Goal: Task Accomplishment & Management: Manage account settings

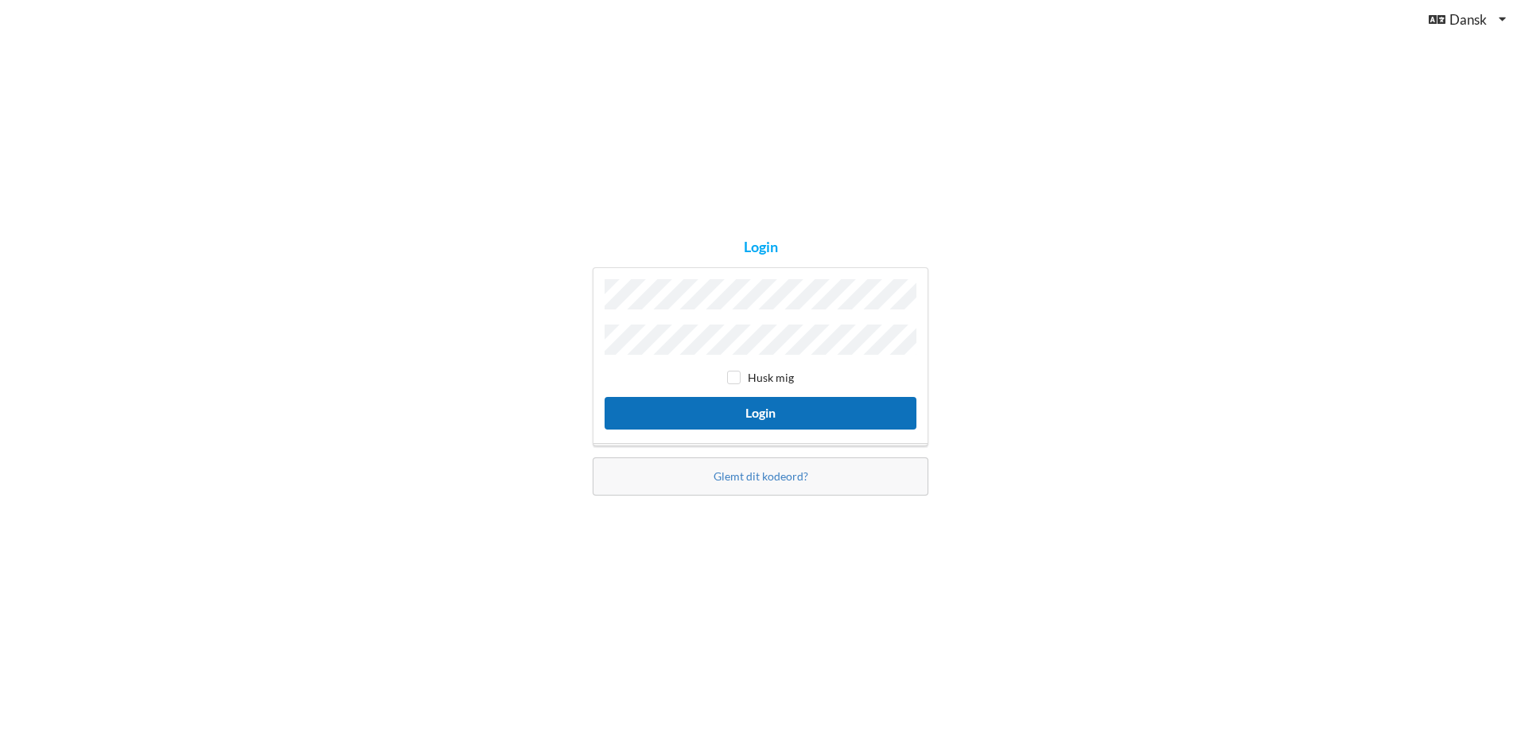
click at [812, 409] on button "Login" at bounding box center [761, 413] width 312 height 33
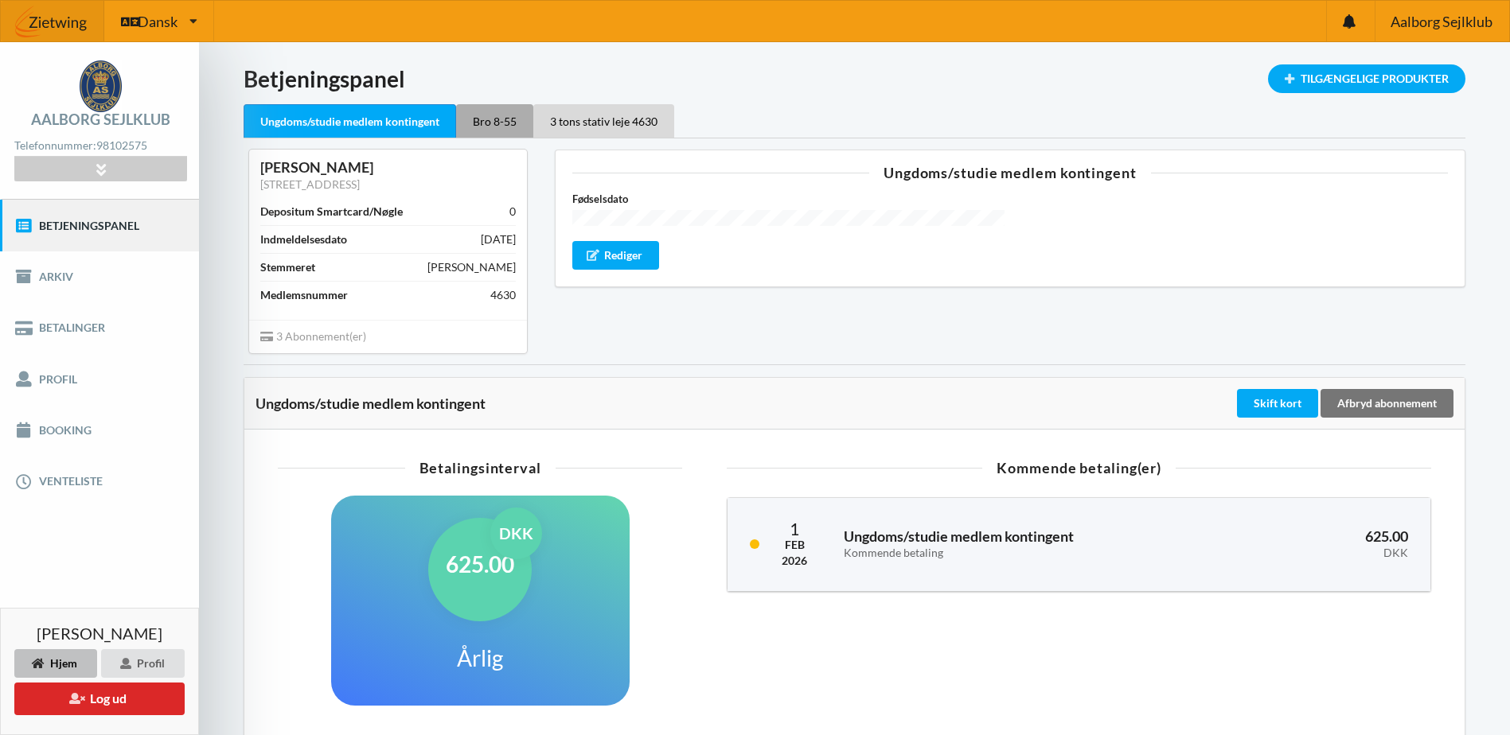
click at [491, 125] on div "Bro 8-55" at bounding box center [494, 120] width 77 height 33
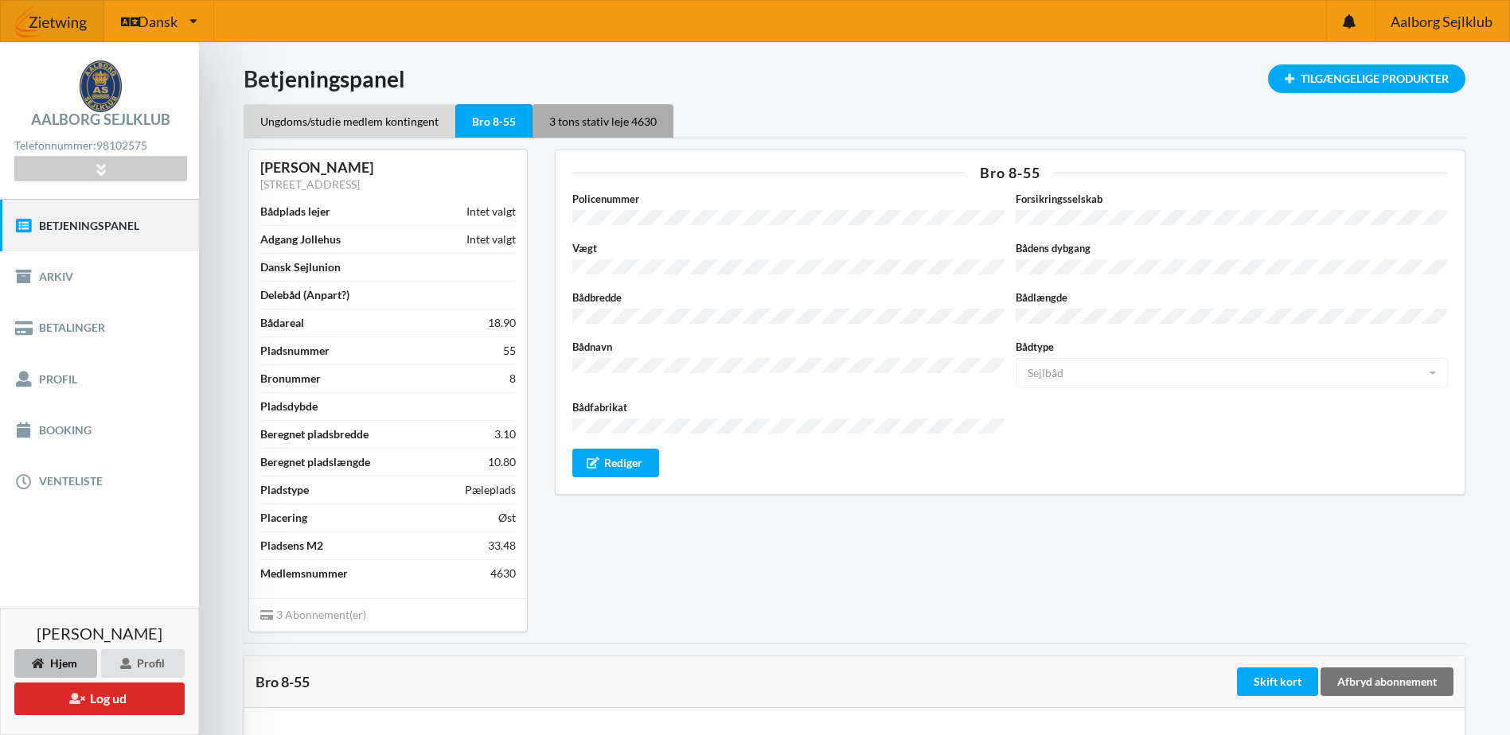
click at [597, 120] on div "3 tons stativ leje 4630" at bounding box center [602, 120] width 141 height 33
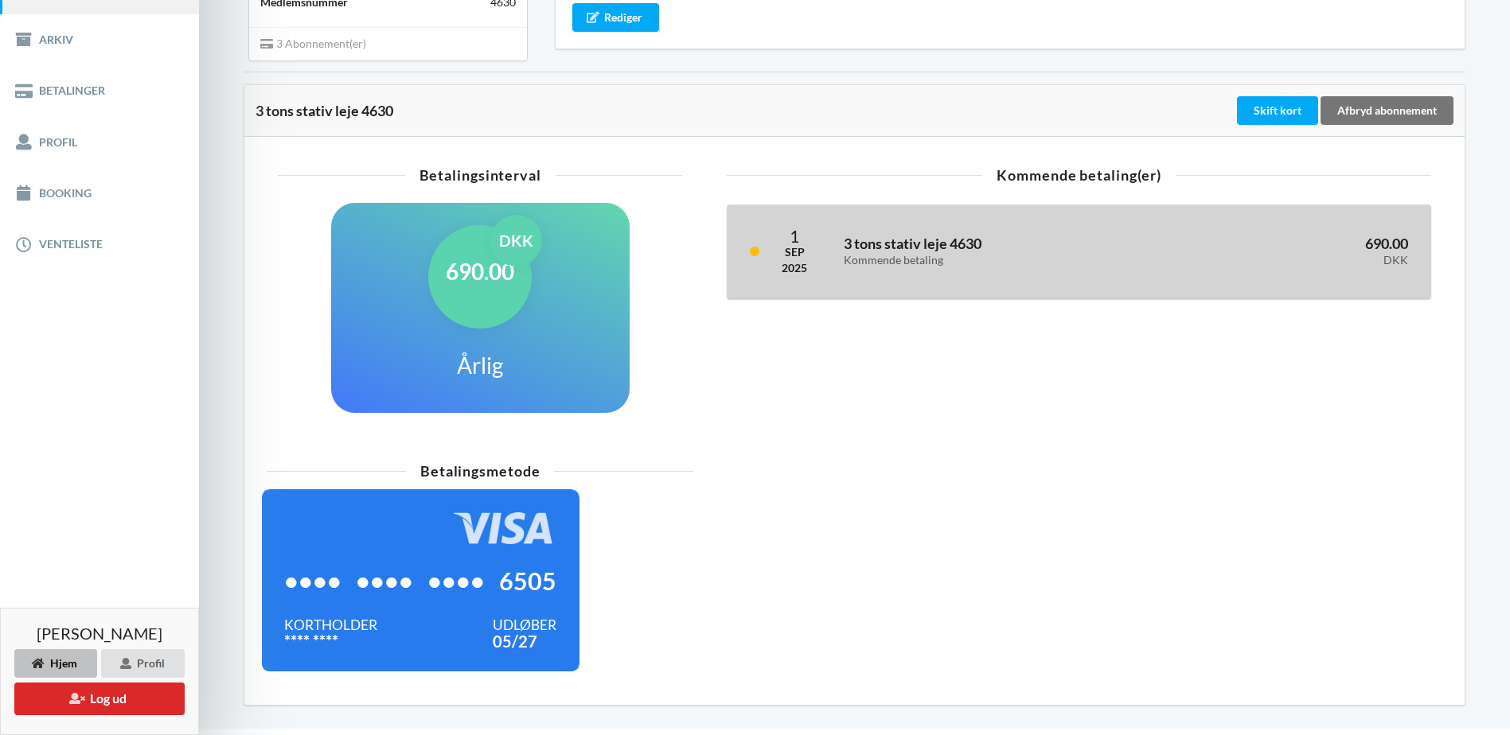
scroll to position [238, 0]
click at [867, 274] on div "3 tons stativ leje 4630 Kommende betaling" at bounding box center [1002, 251] width 341 height 52
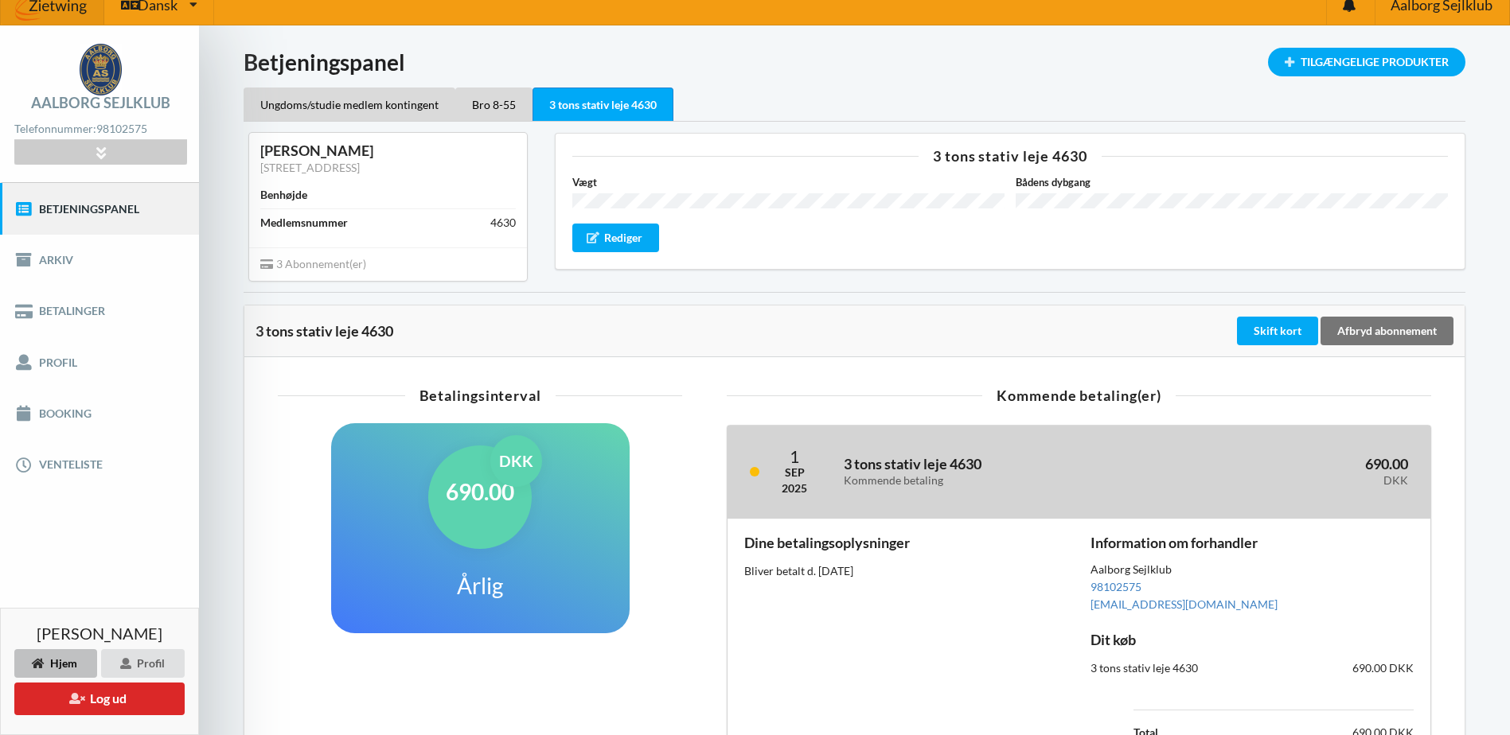
scroll to position [0, 0]
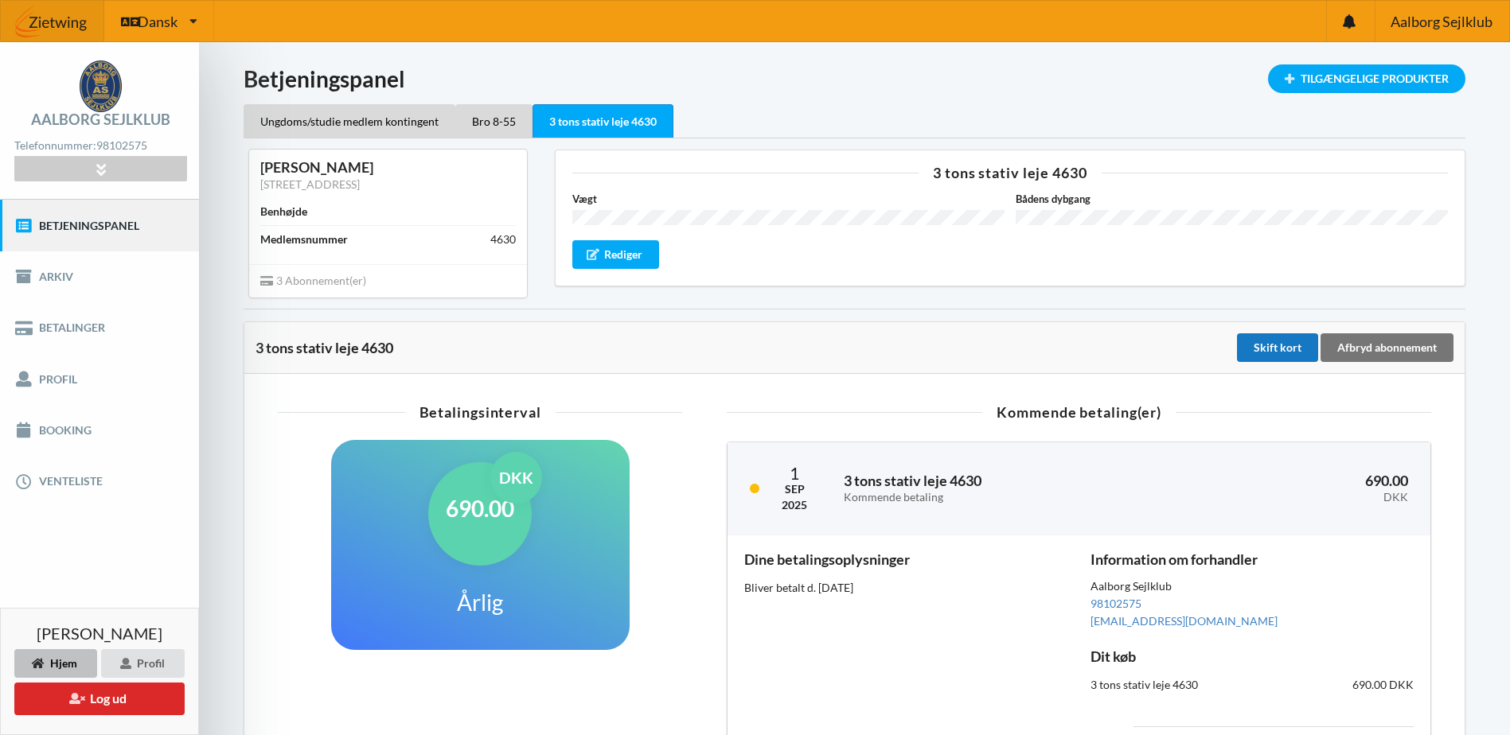
click at [1268, 346] on div "Skift kort" at bounding box center [1277, 347] width 81 height 29
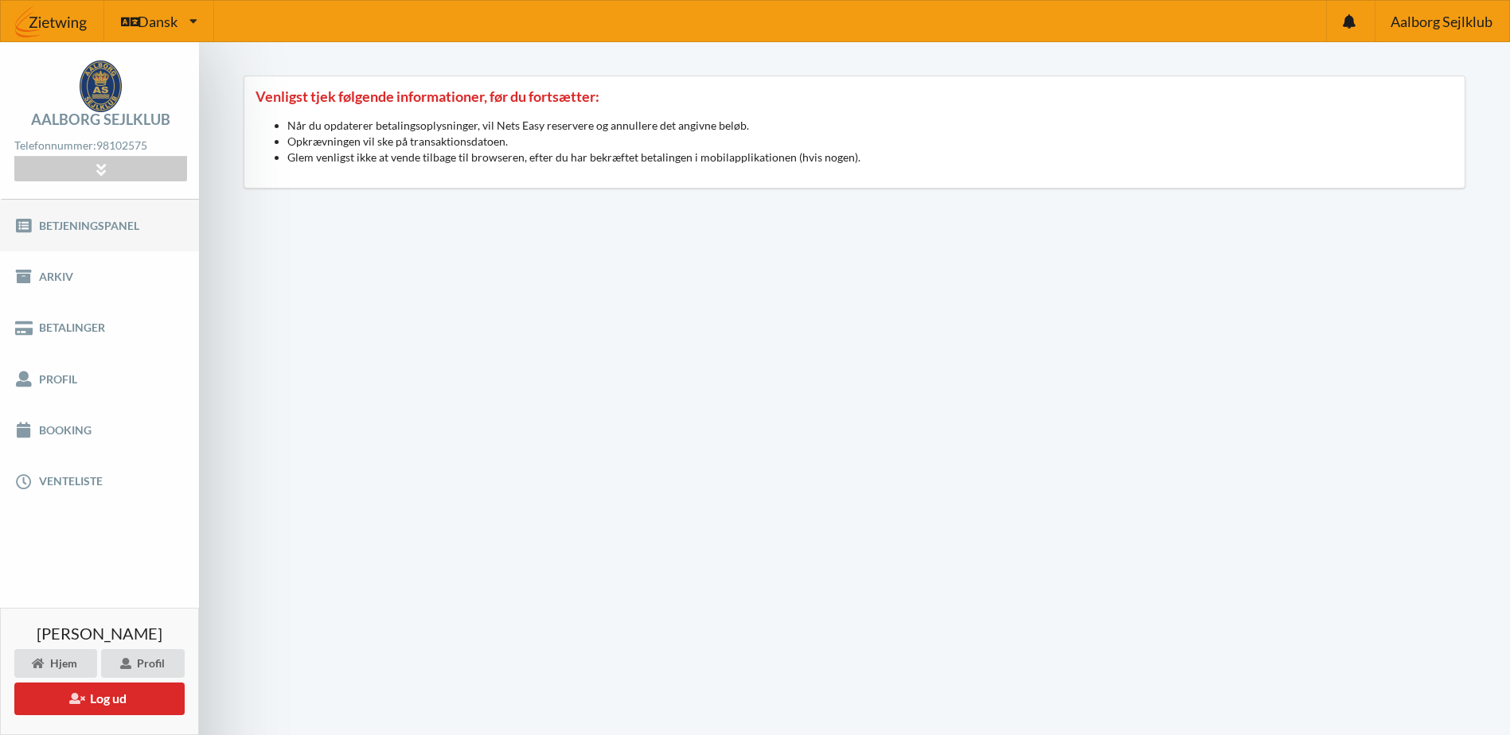
click at [119, 224] on link "Betjeningspanel" at bounding box center [99, 225] width 199 height 51
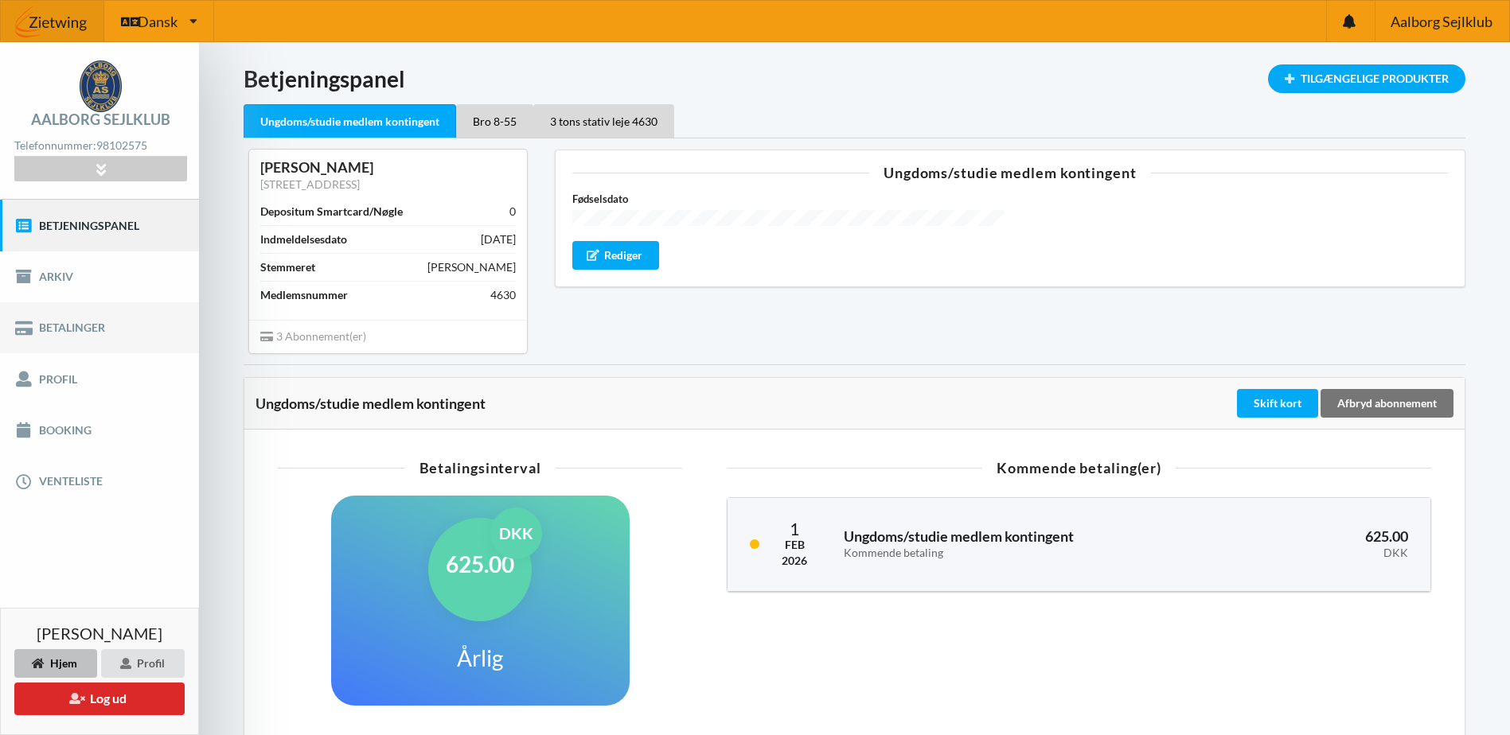
click at [71, 326] on link "Betalinger" at bounding box center [99, 327] width 199 height 51
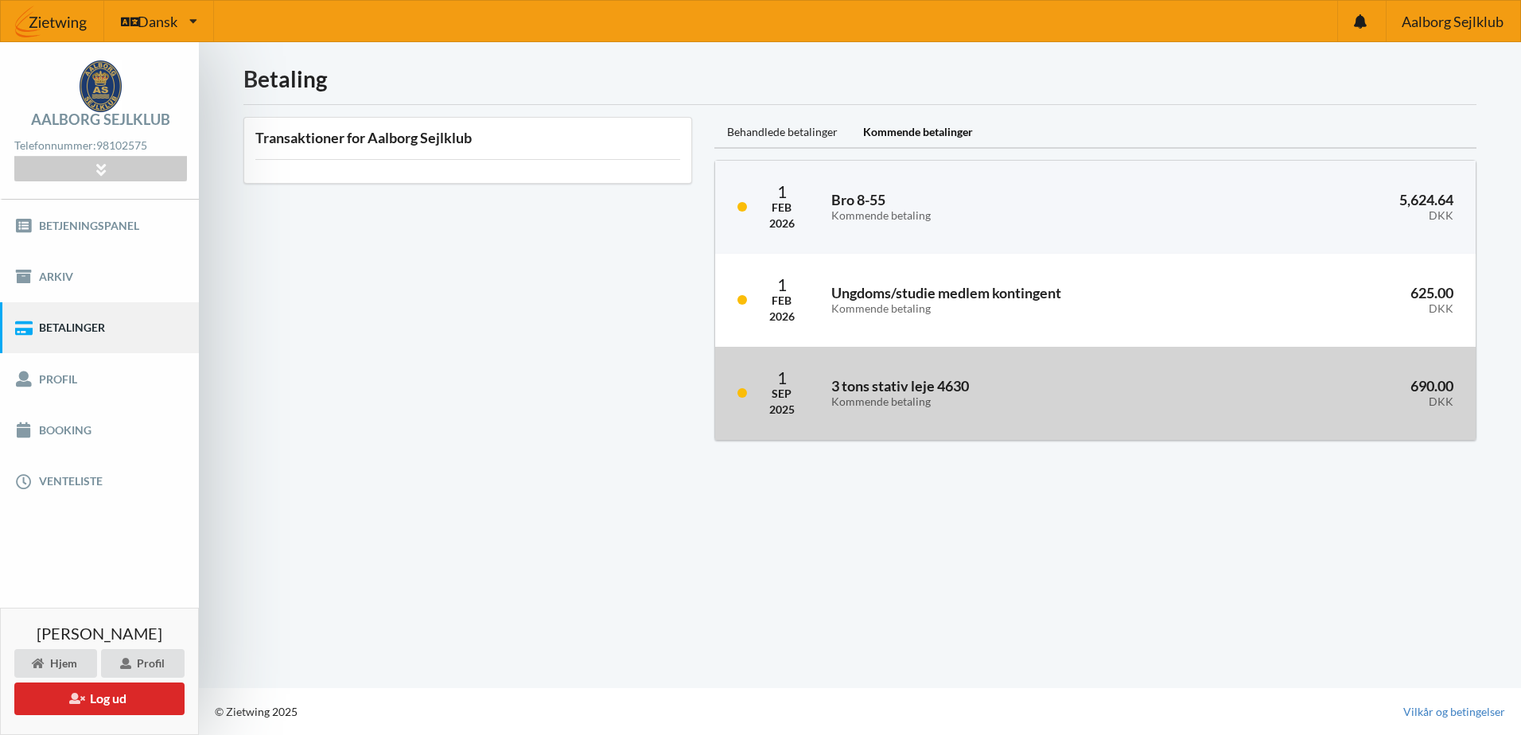
click at [975, 404] on div "Kommende betaling" at bounding box center [1006, 402] width 348 height 14
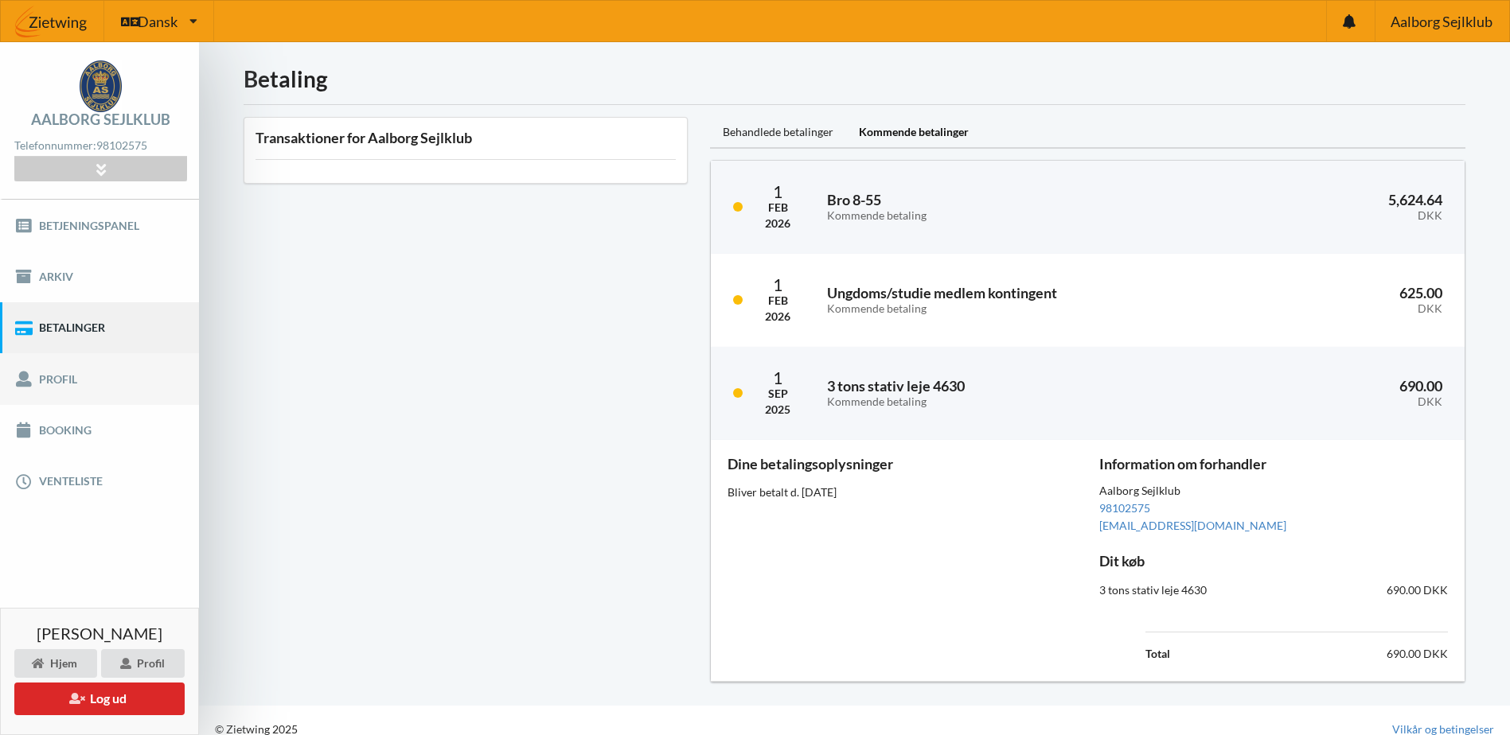
scroll to position [18, 0]
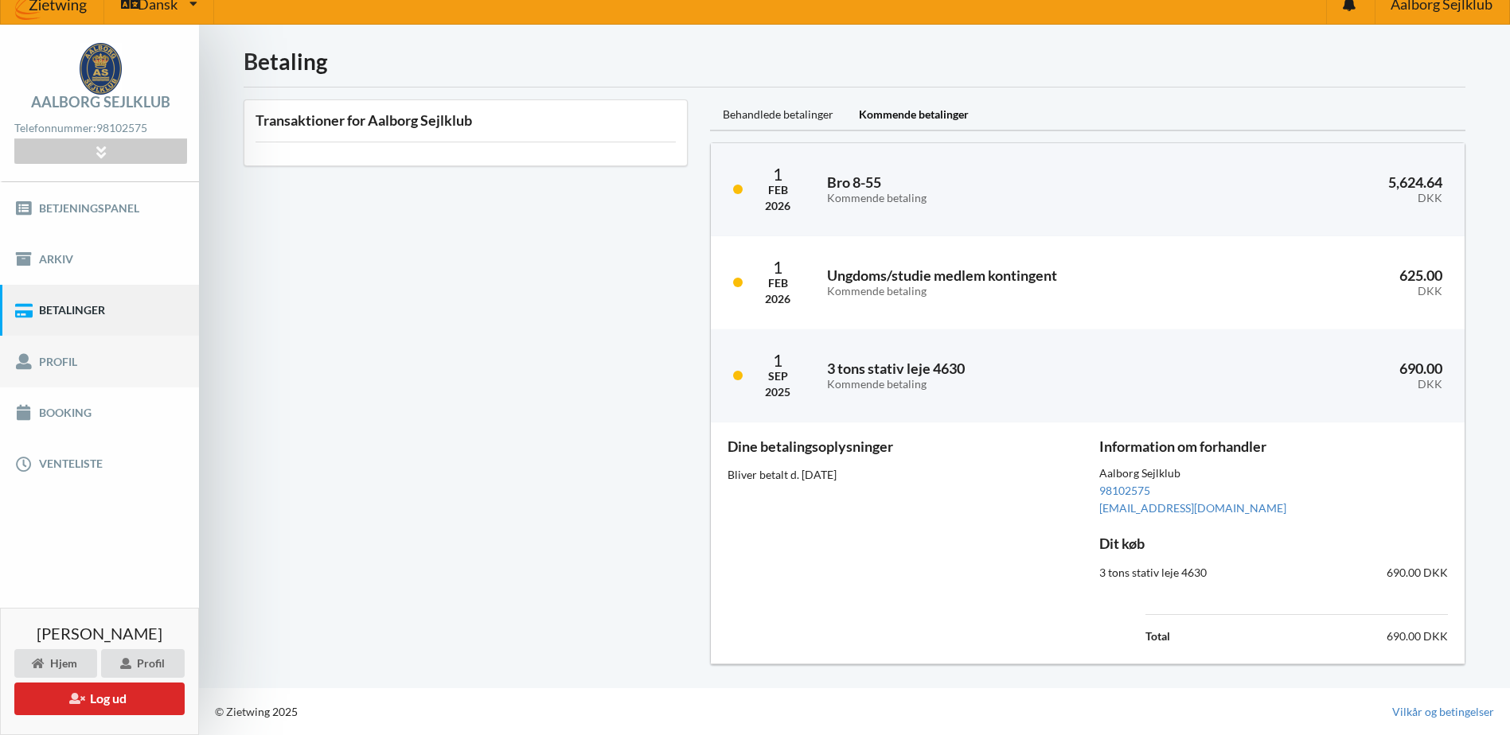
click at [80, 352] on link "Profil" at bounding box center [99, 361] width 199 height 51
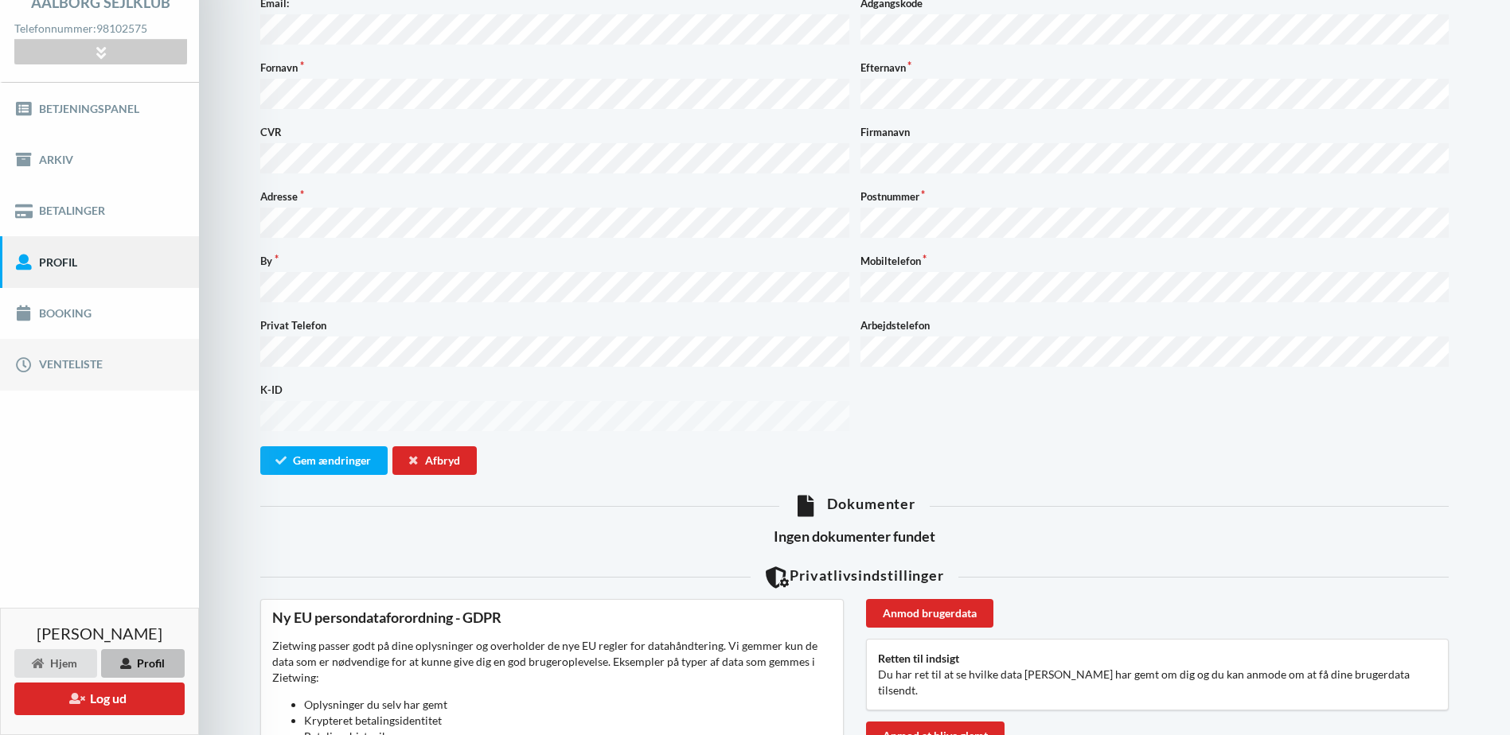
scroll to position [116, 0]
click at [68, 189] on link "Betalinger" at bounding box center [99, 211] width 199 height 51
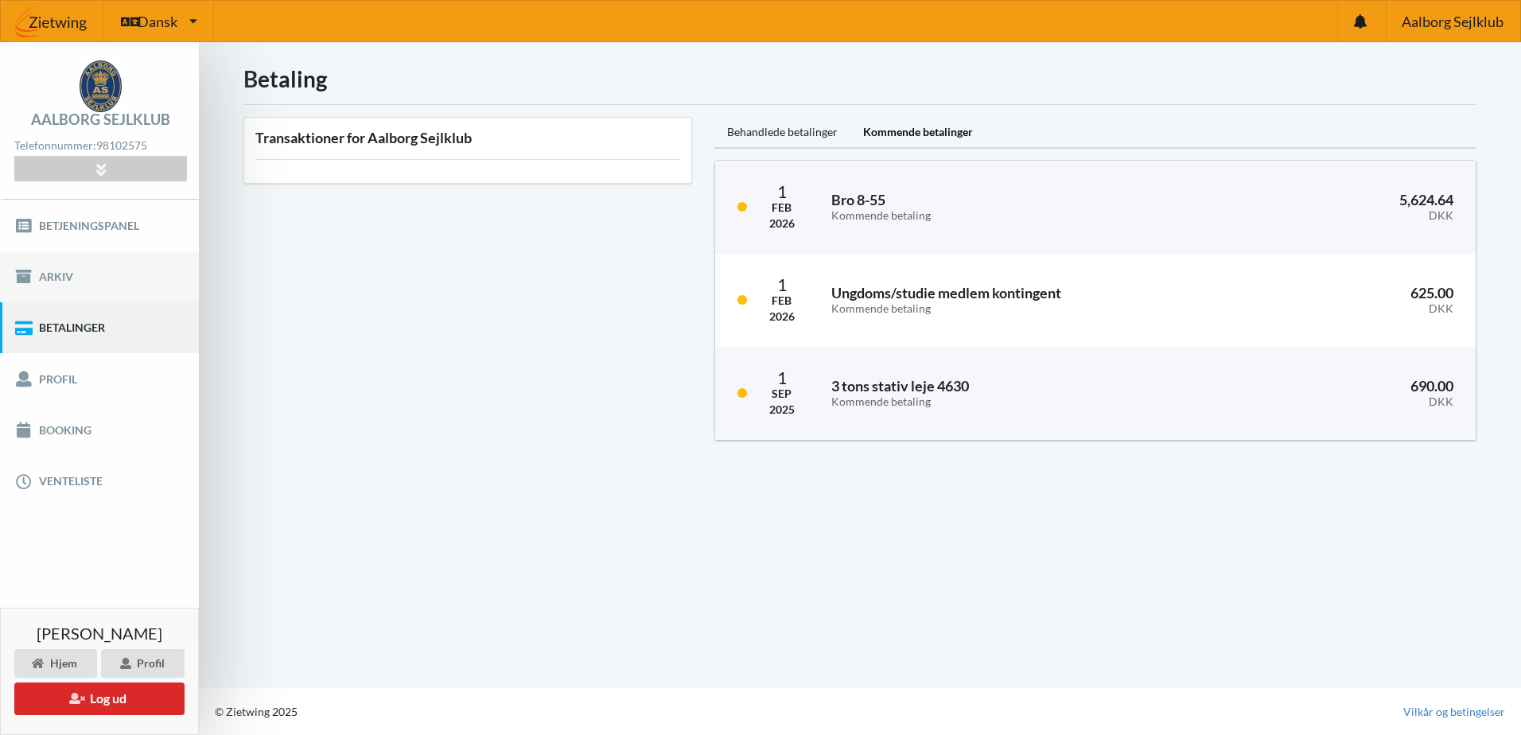
click at [62, 274] on link "Arkiv" at bounding box center [99, 276] width 199 height 51
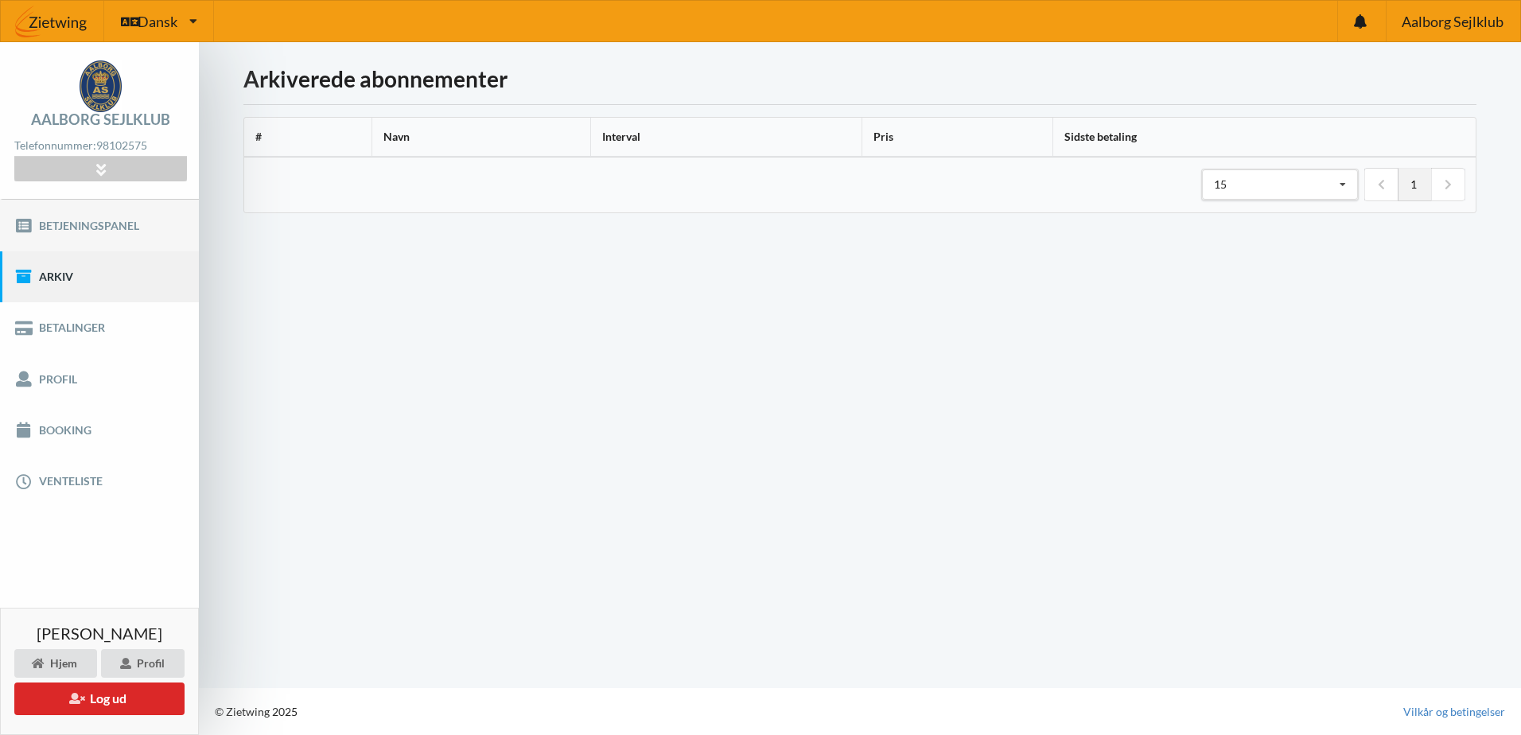
click at [116, 235] on link "Betjeningspanel" at bounding box center [99, 225] width 199 height 51
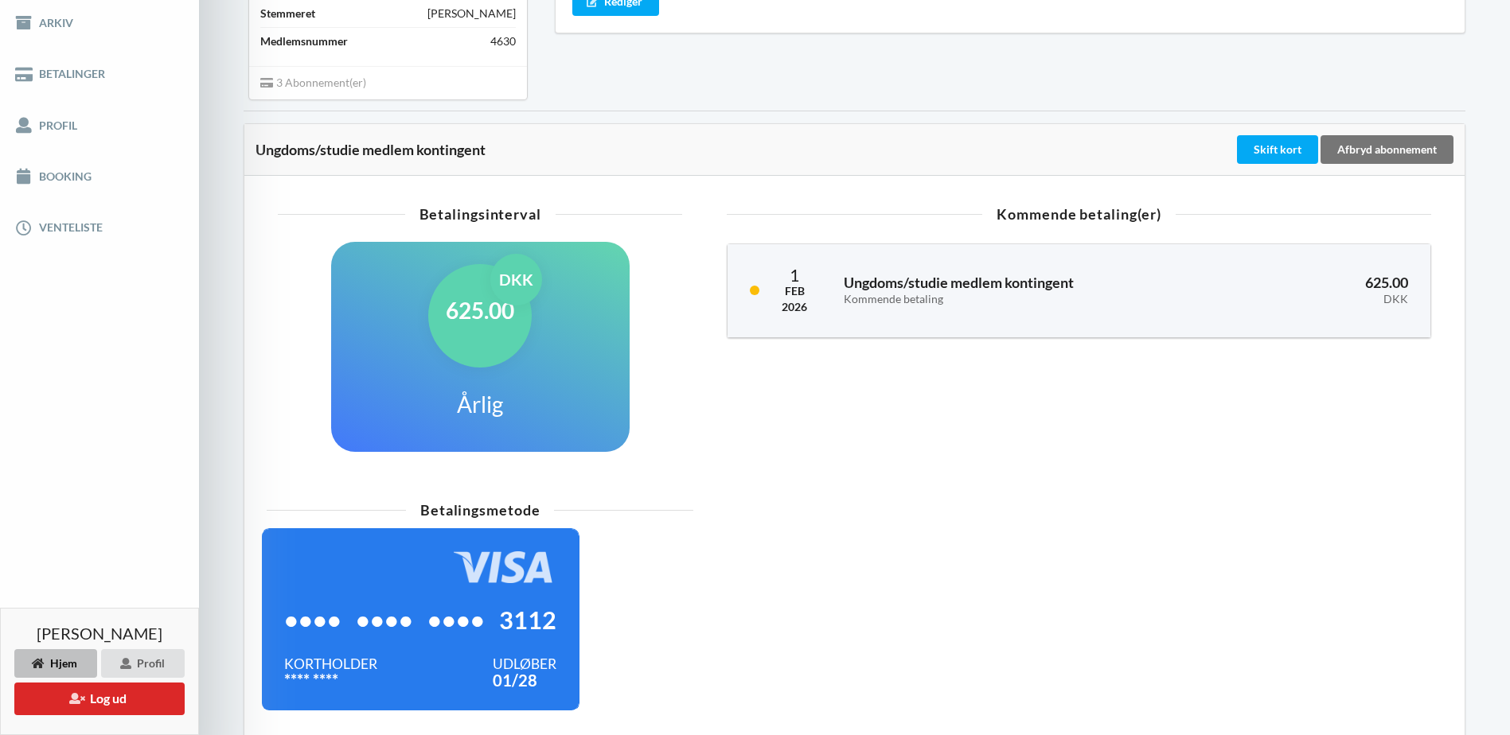
scroll to position [333, 0]
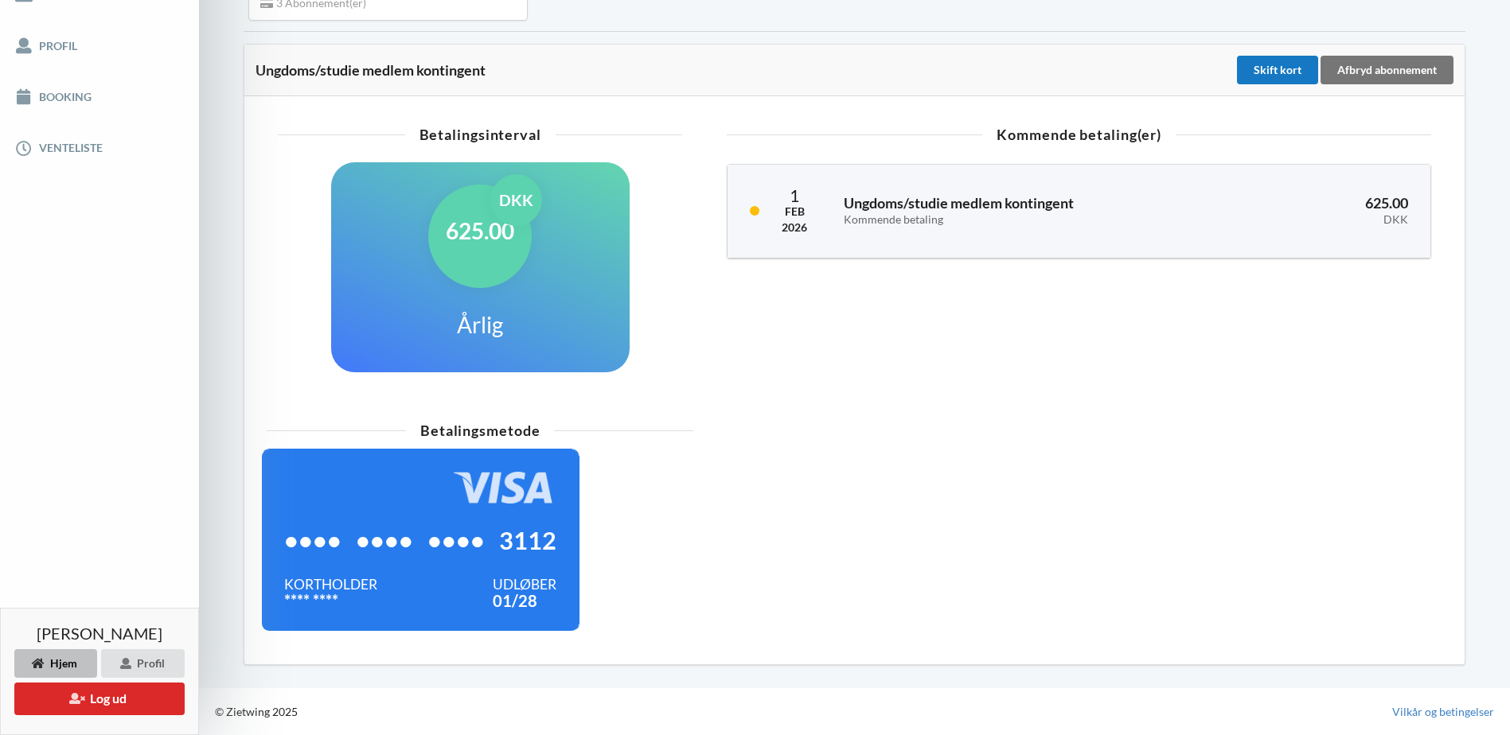
click at [1272, 66] on div "Skift kort" at bounding box center [1277, 70] width 81 height 29
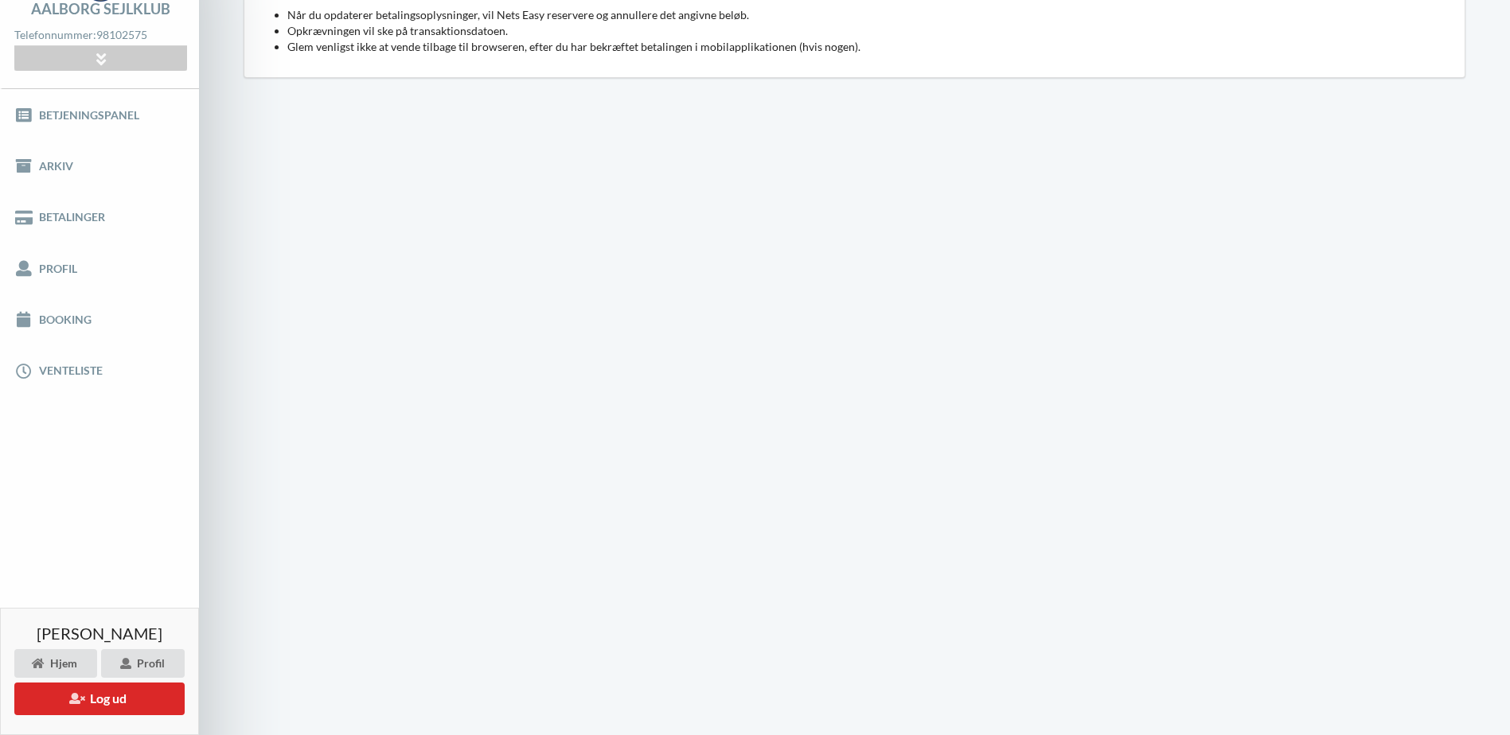
scroll to position [111, 0]
click at [72, 275] on link "Profil" at bounding box center [99, 267] width 199 height 51
click at [98, 213] on link "Betalinger" at bounding box center [99, 216] width 199 height 51
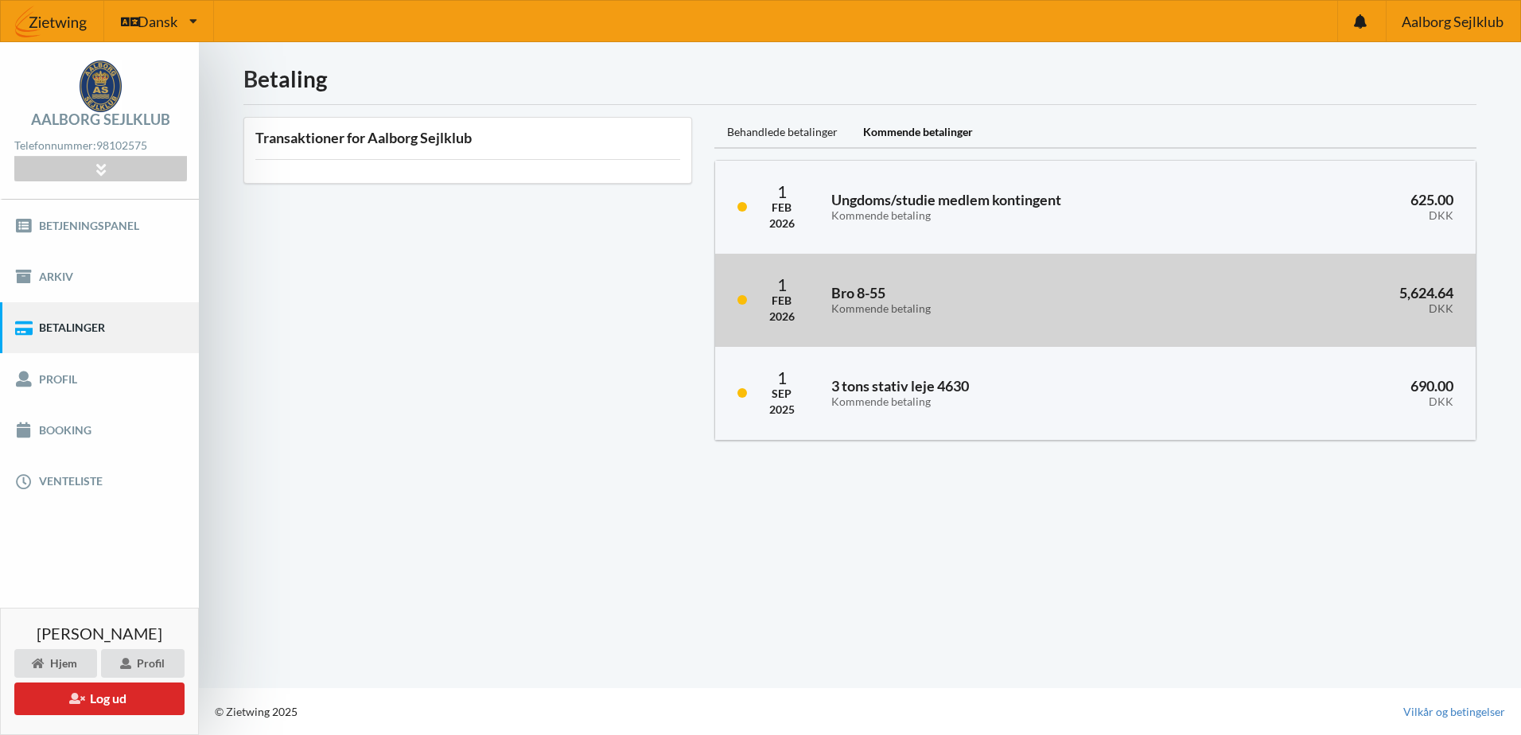
click at [797, 317] on div "[DATE]" at bounding box center [789, 300] width 40 height 49
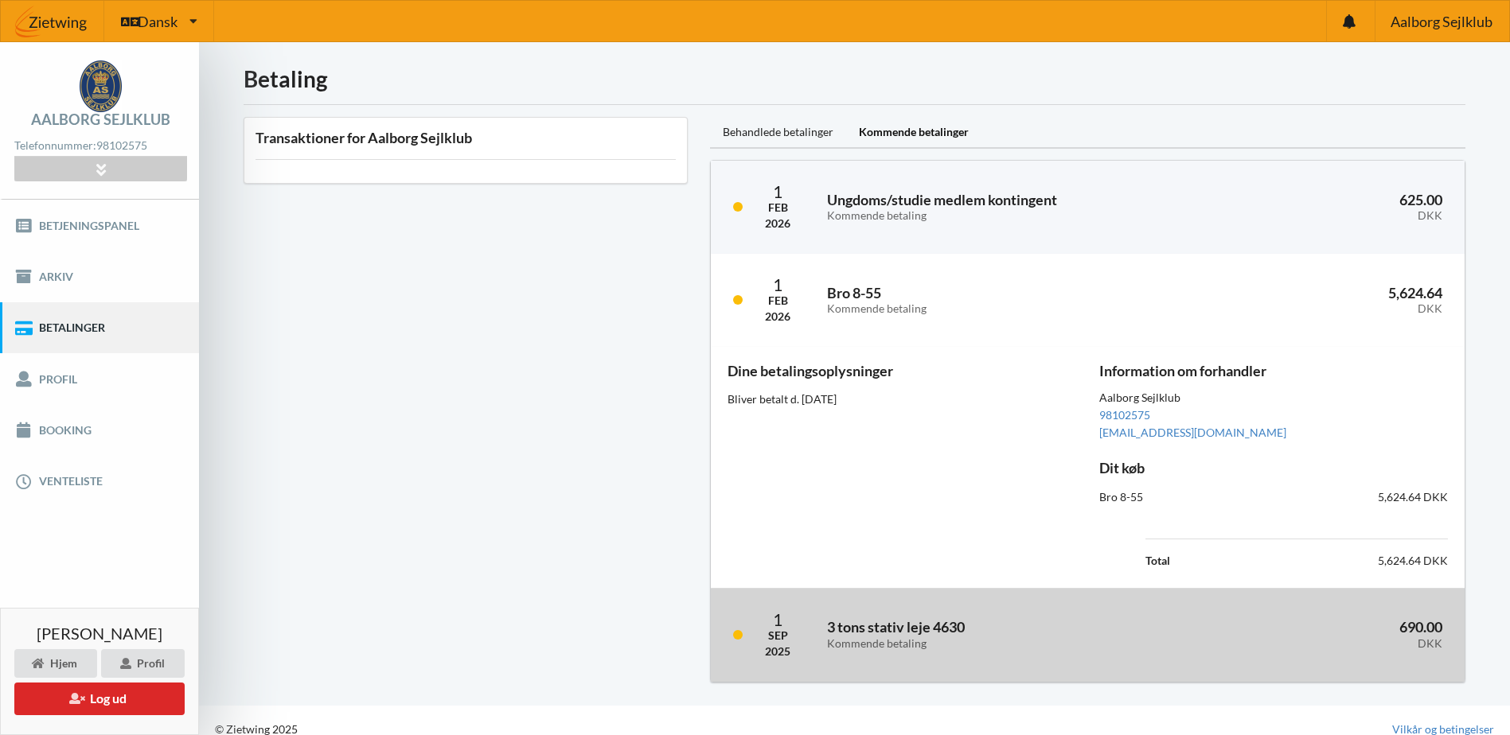
click at [881, 619] on h3 "3 tons stativ leje 4630 Kommende betaling" at bounding box center [999, 634] width 344 height 32
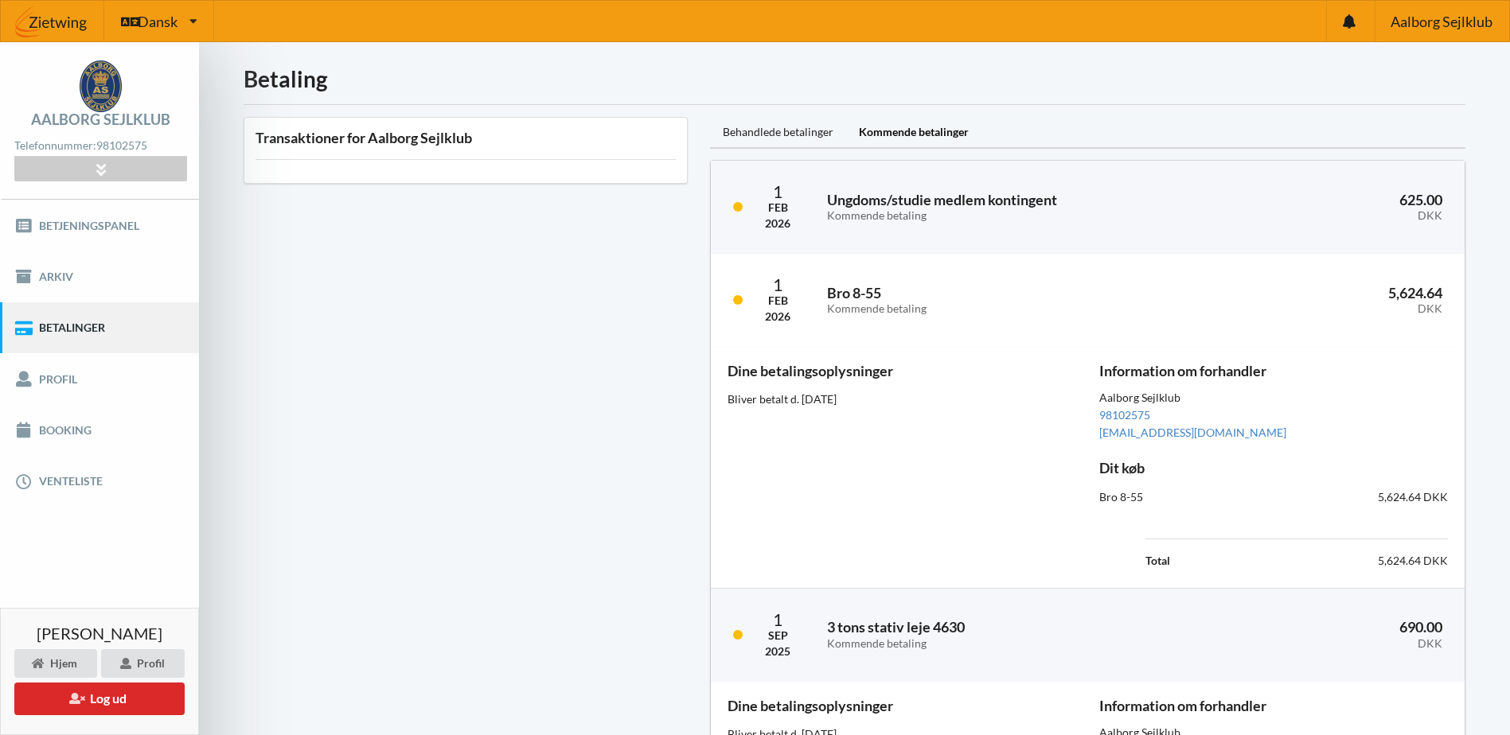
scroll to position [259, 0]
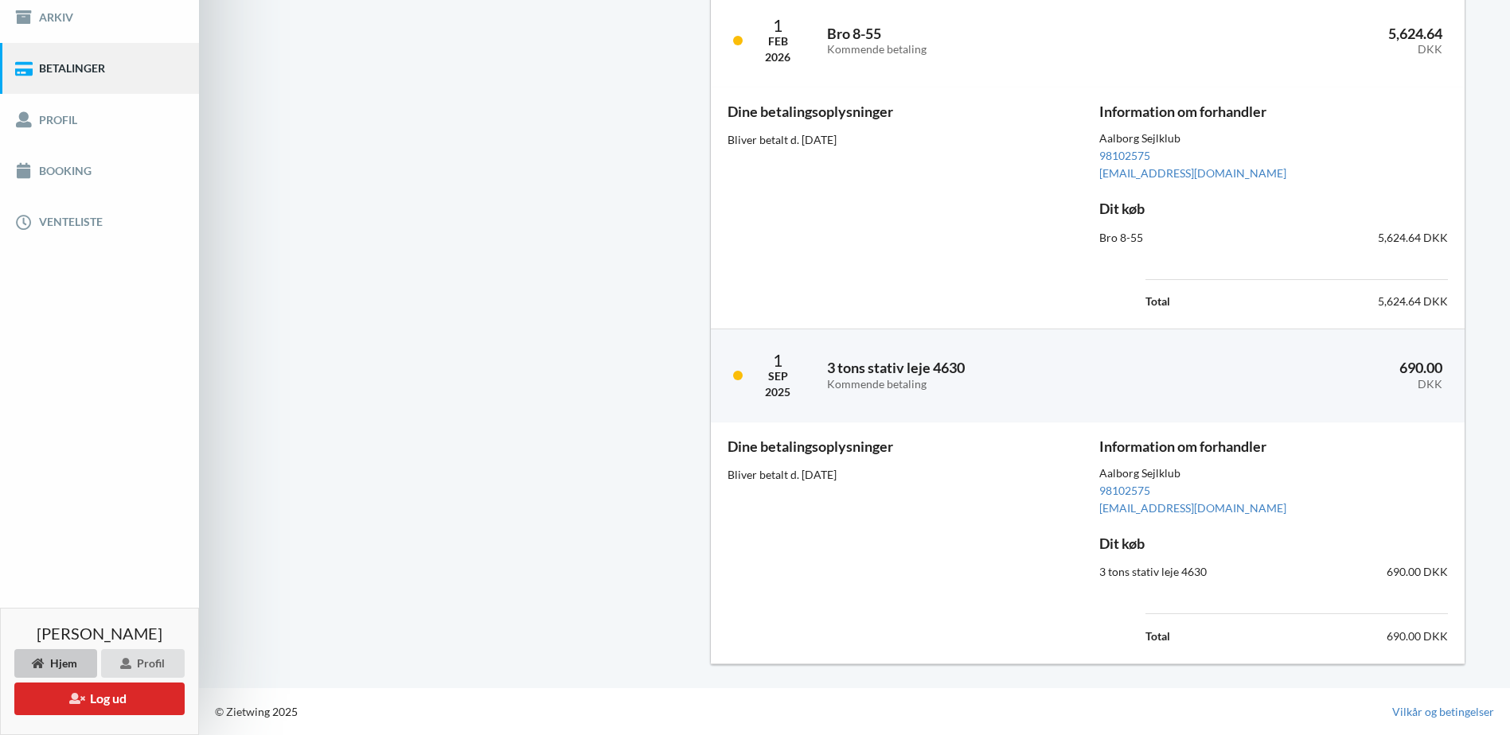
click at [60, 655] on div "Hjem" at bounding box center [55, 663] width 83 height 29
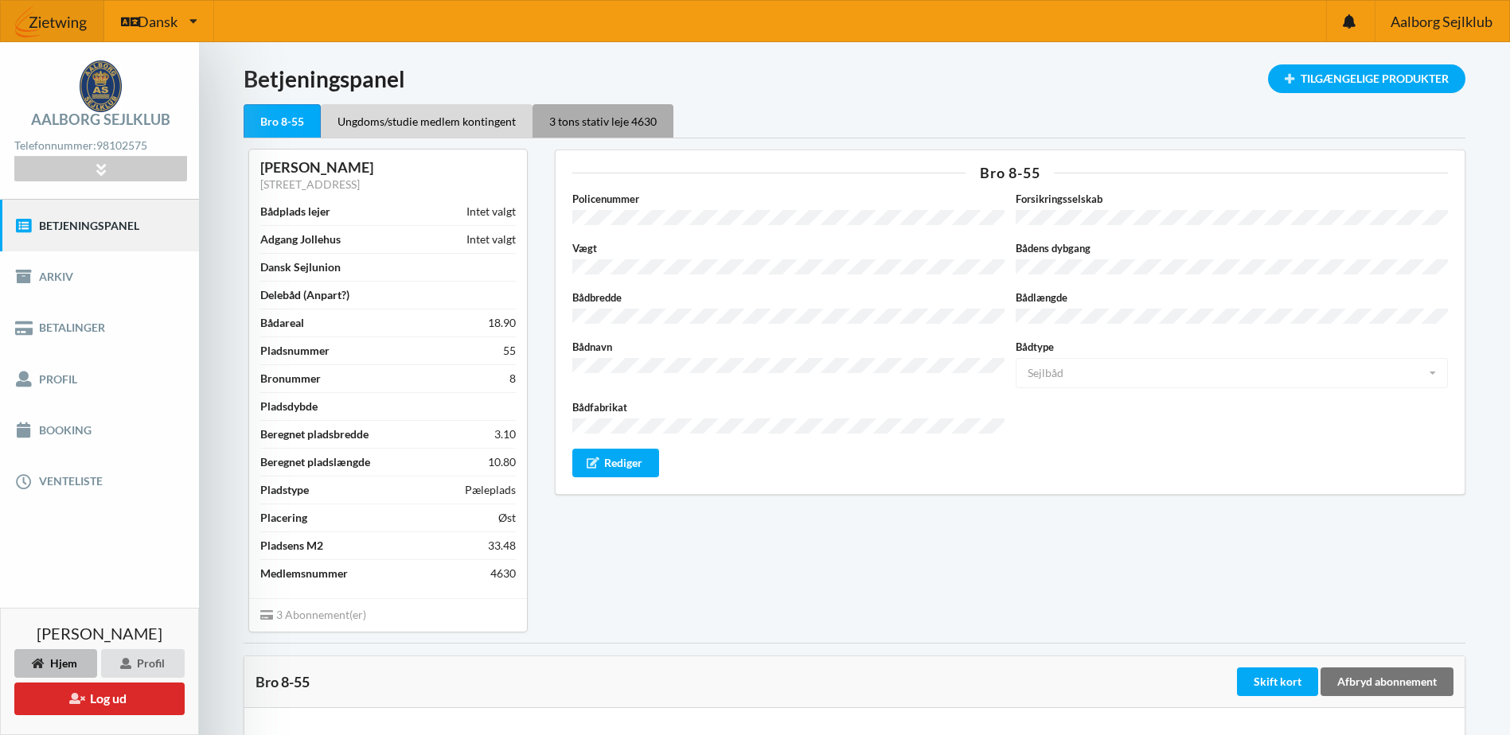
click at [567, 115] on div "3 tons stativ leje 4630" at bounding box center [602, 120] width 141 height 33
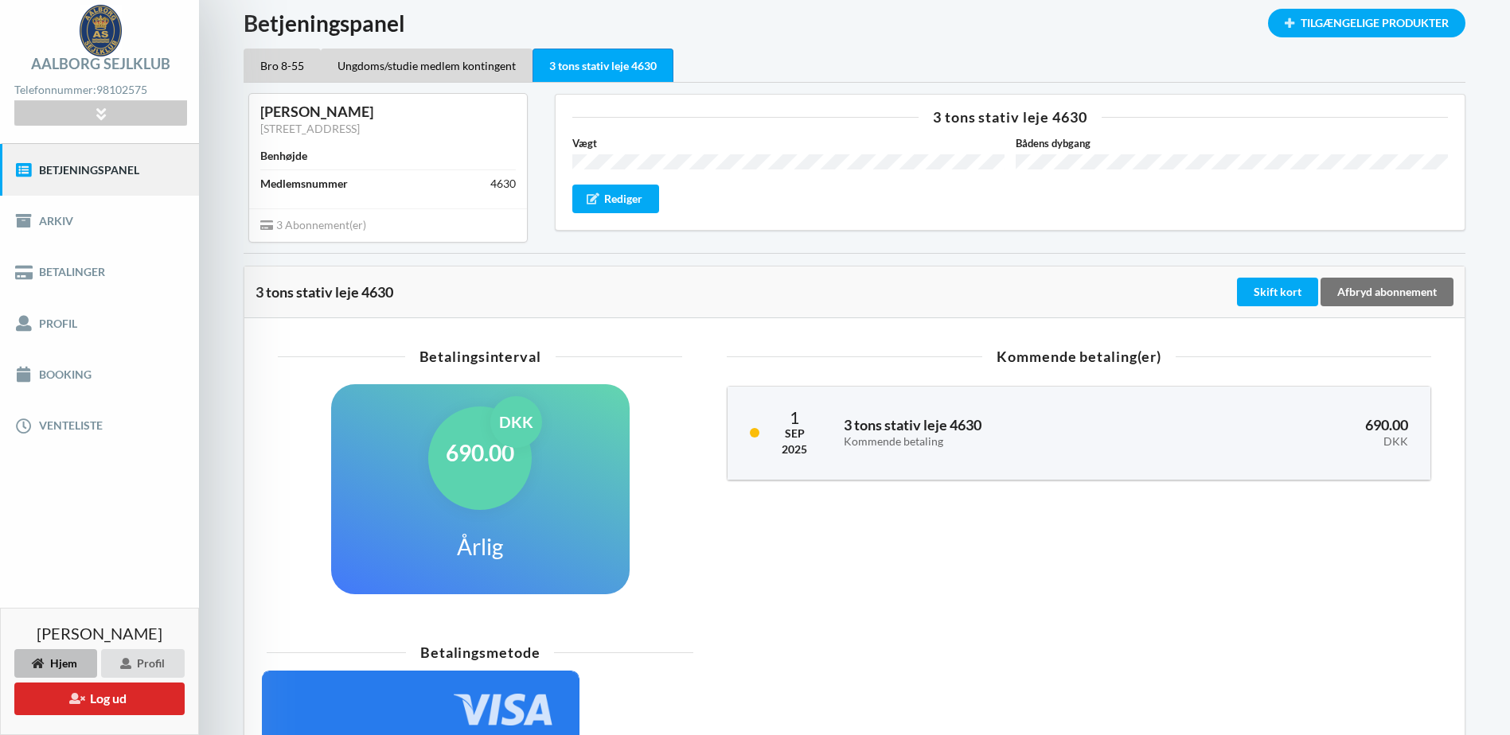
scroll to position [60, 0]
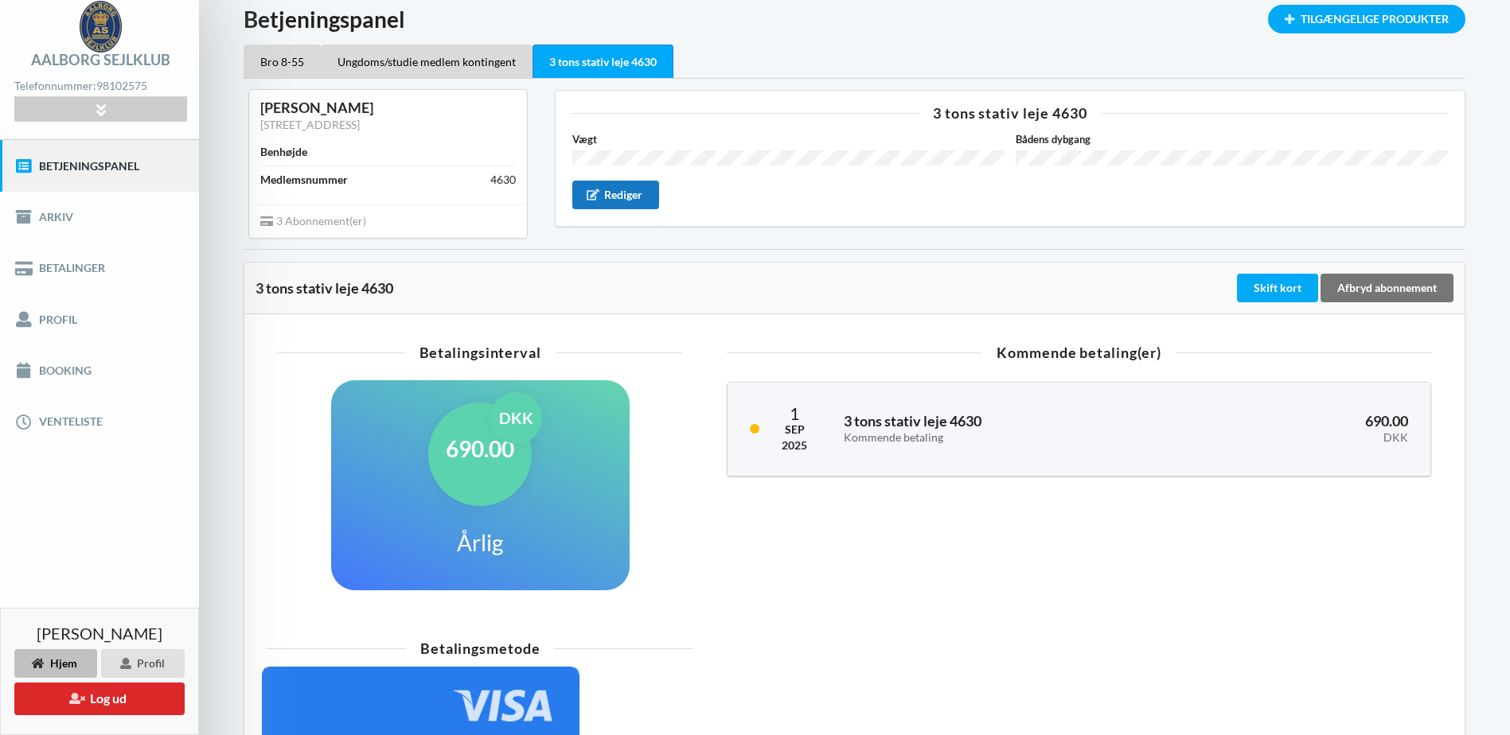
click at [628, 195] on div "Rediger" at bounding box center [616, 195] width 88 height 29
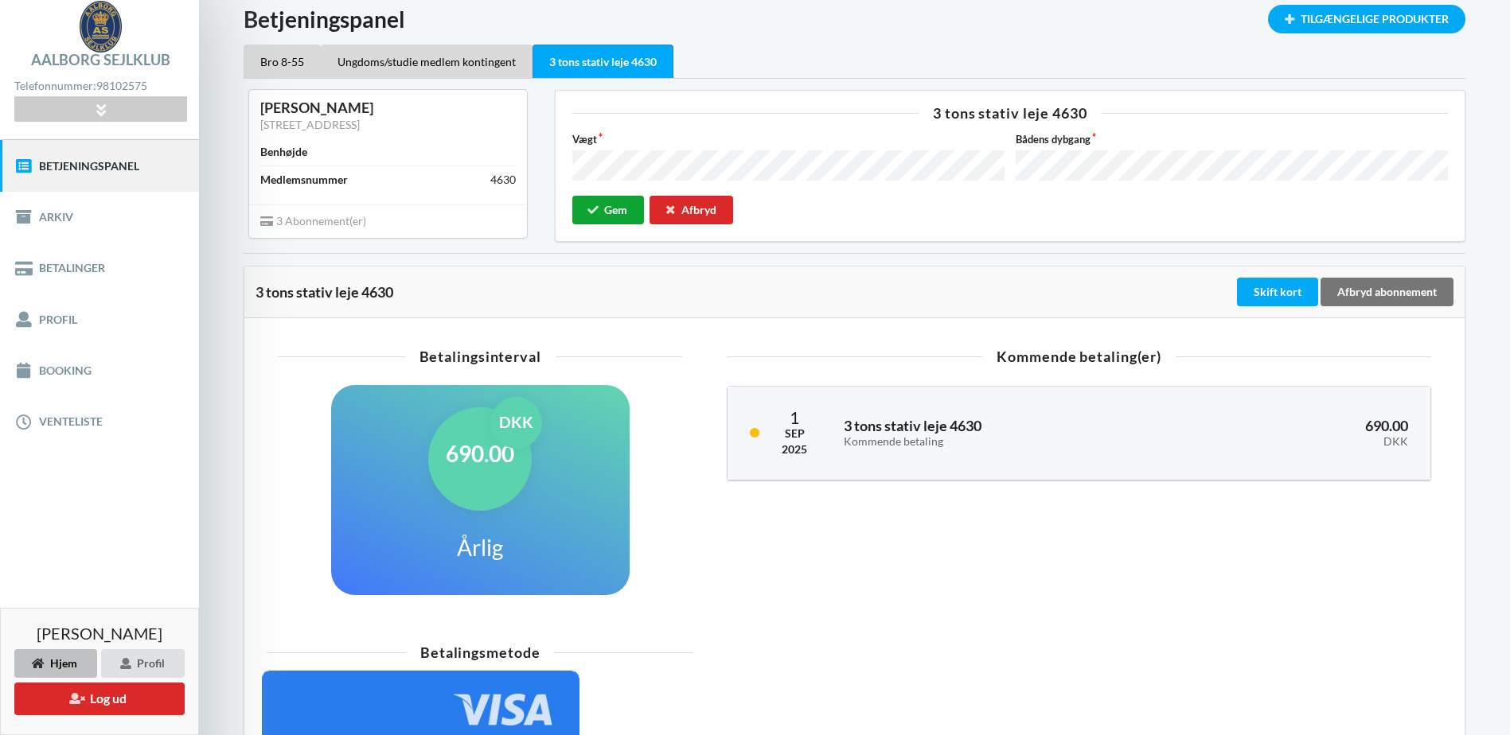
click at [621, 201] on button "Gem" at bounding box center [608, 210] width 72 height 29
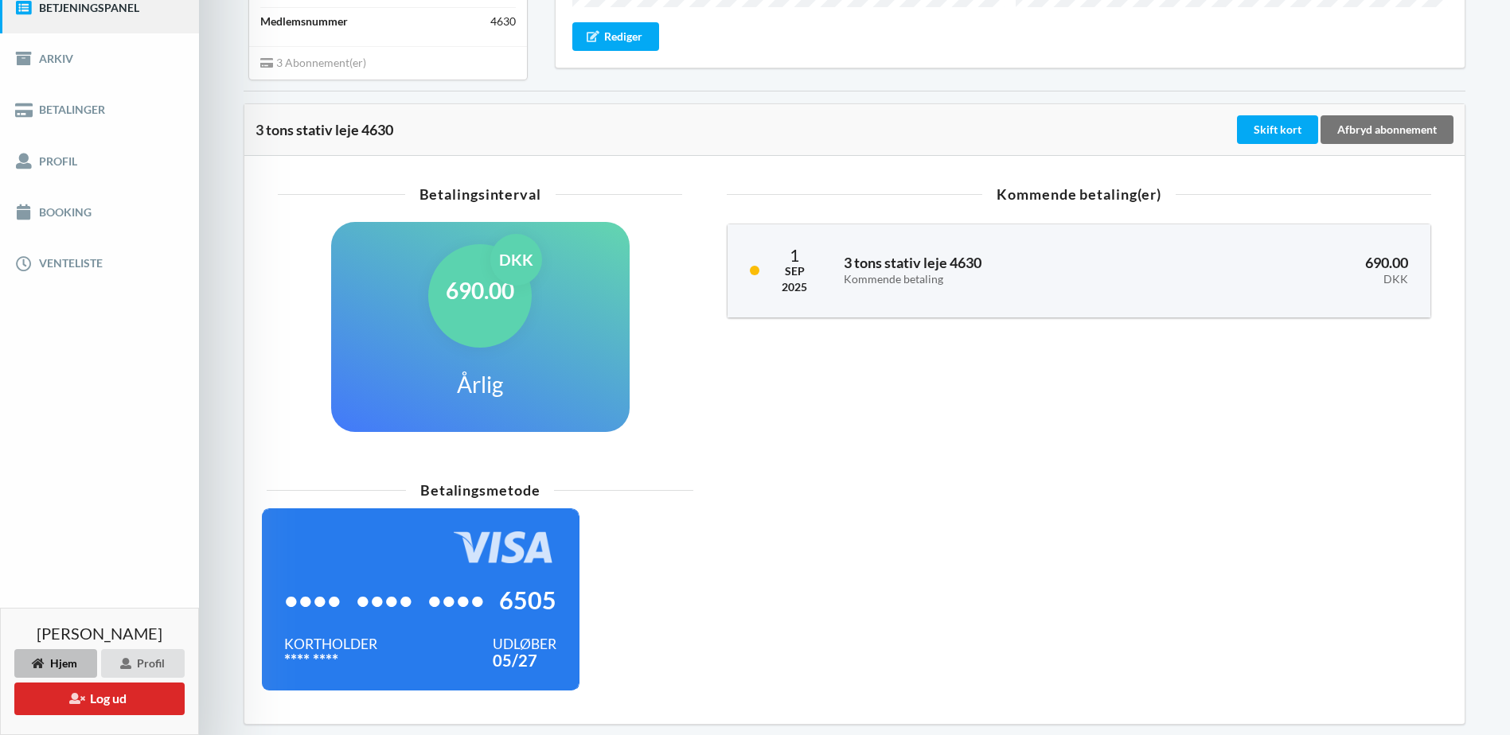
scroll to position [217, 0]
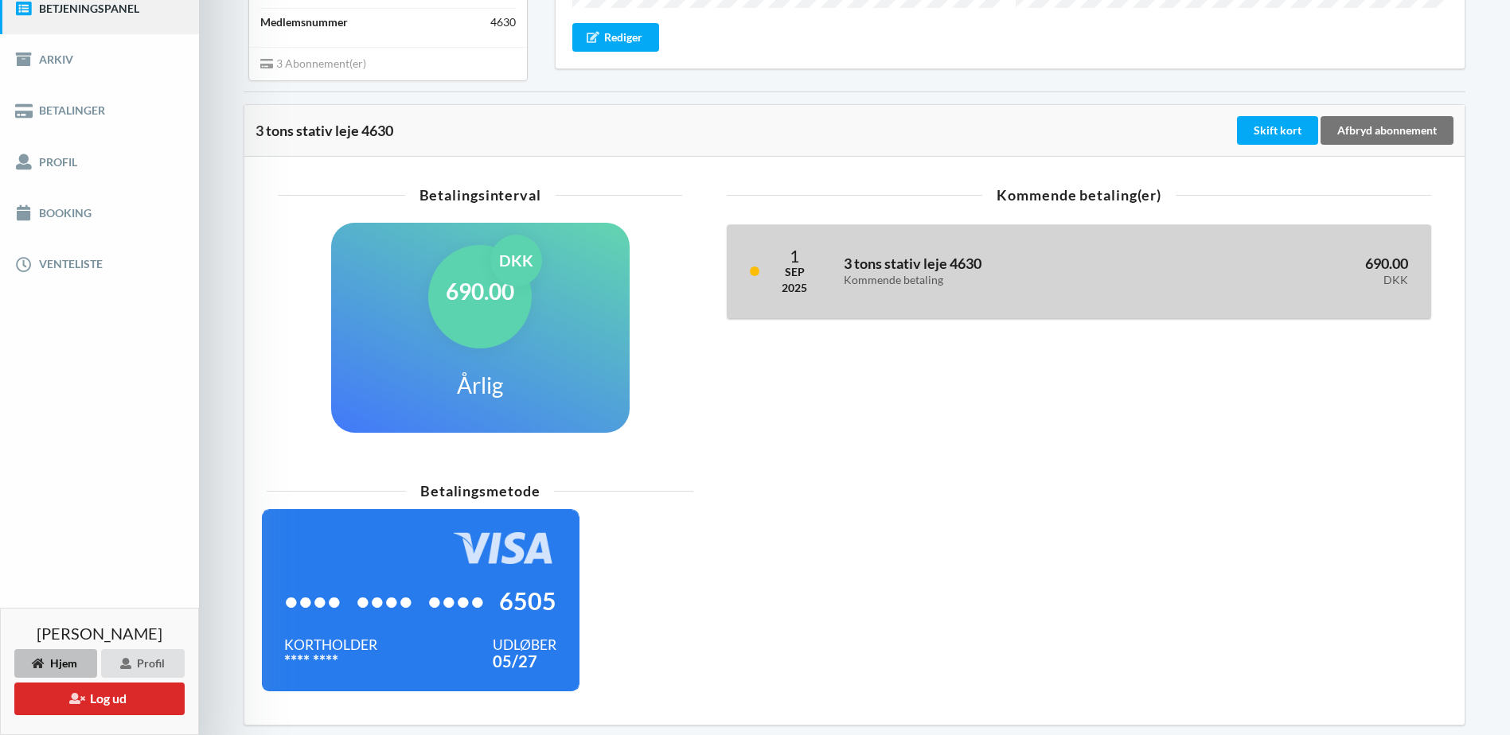
click at [847, 252] on div "3 tons stativ leje 4630 Kommende betaling" at bounding box center [1002, 272] width 341 height 52
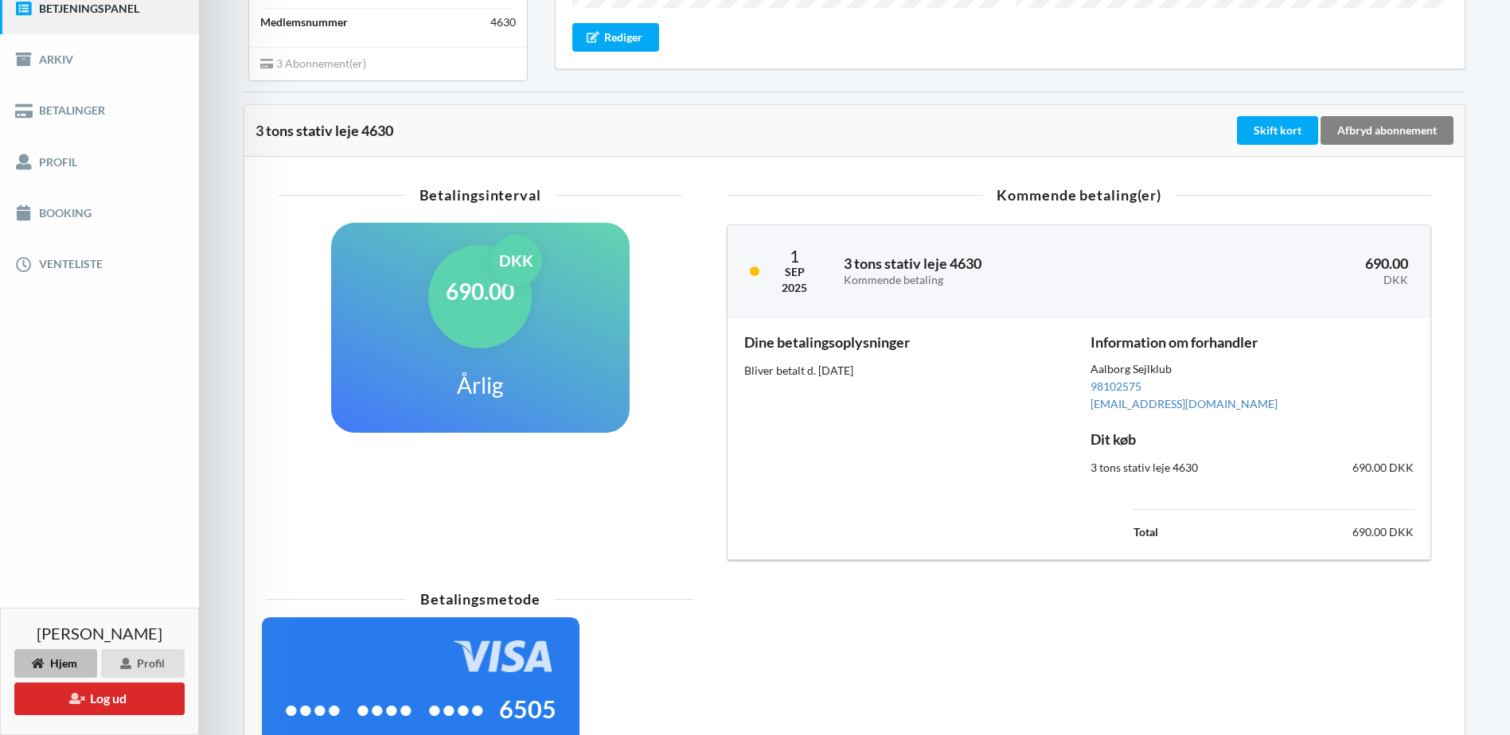
click at [1372, 131] on div "Afbryd abonnement" at bounding box center [1386, 130] width 133 height 29
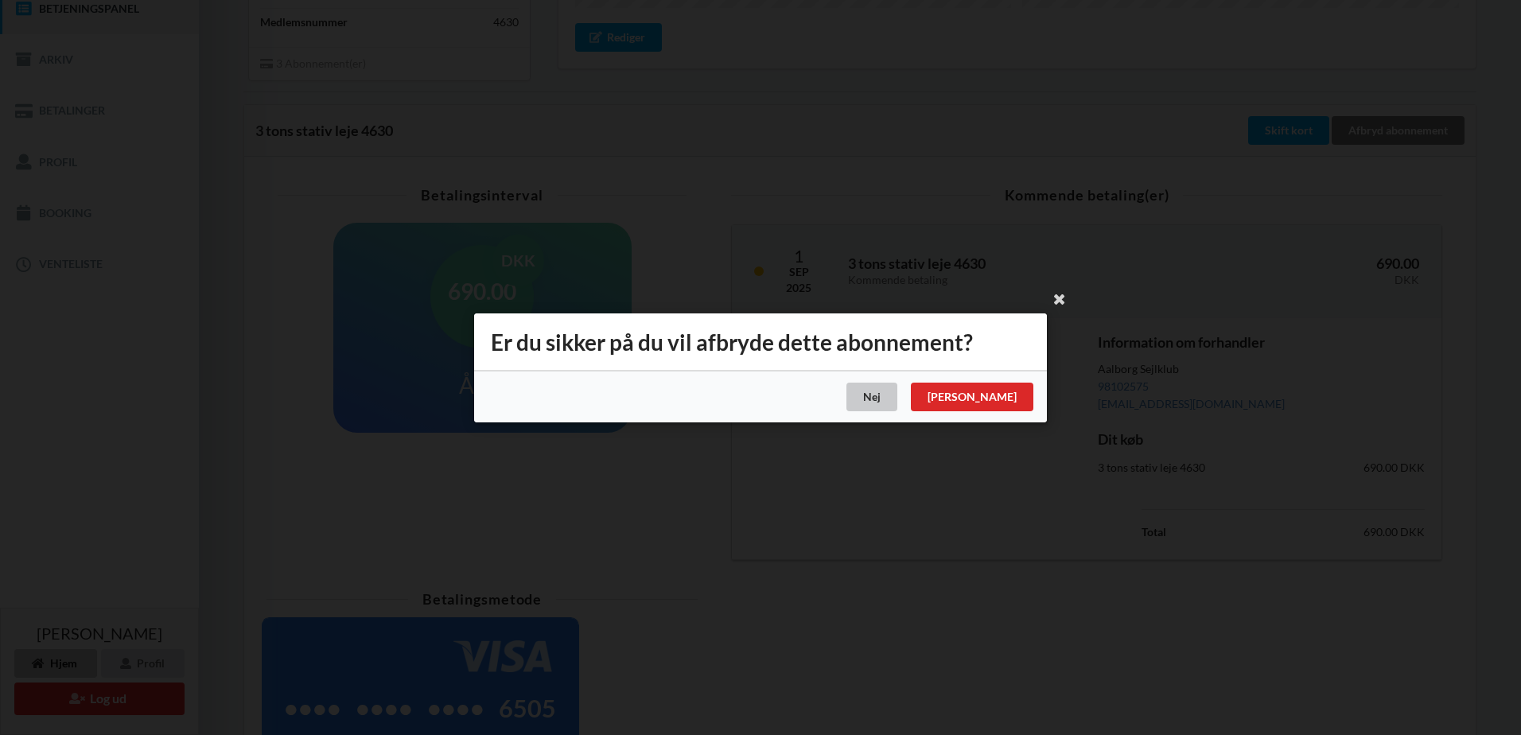
click at [898, 396] on div "Nej" at bounding box center [872, 397] width 51 height 29
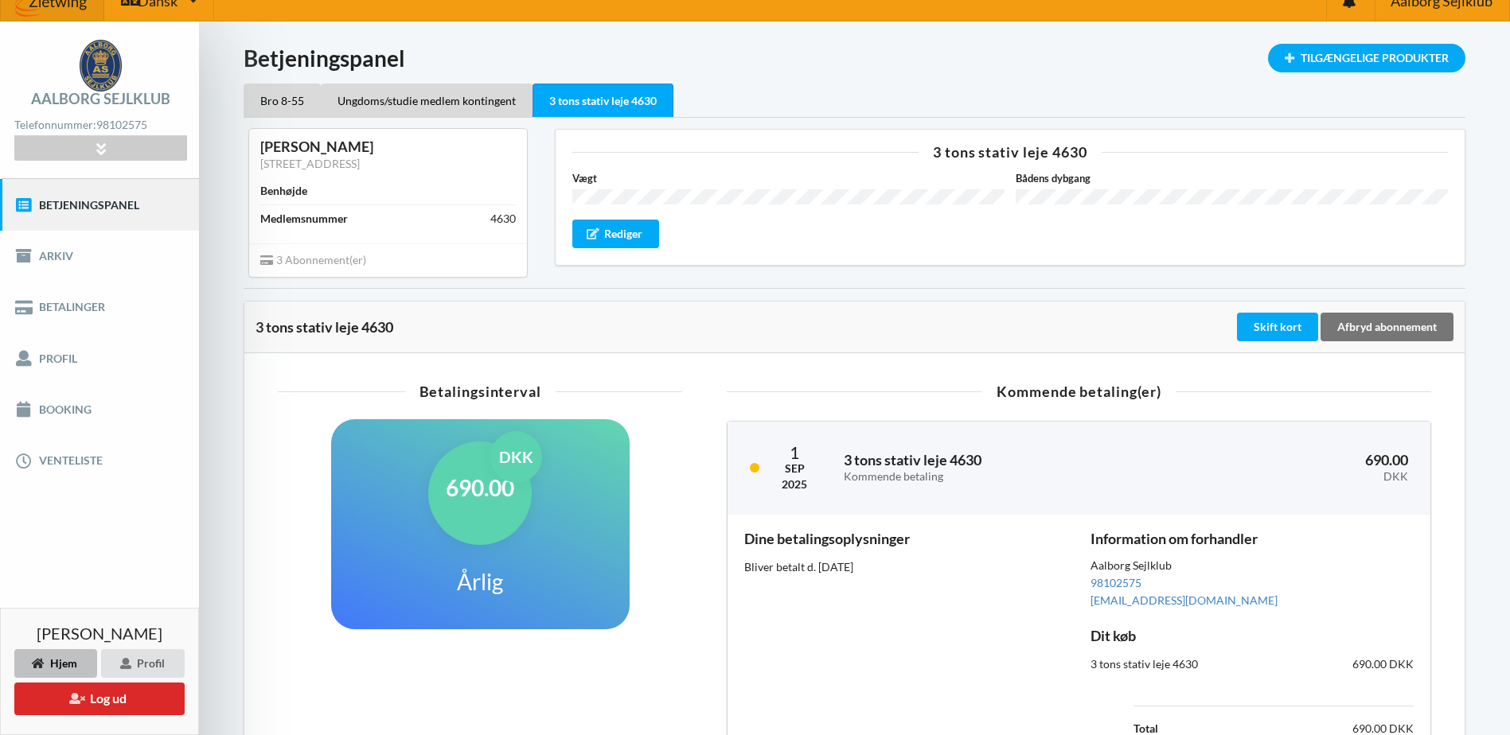
scroll to position [0, 0]
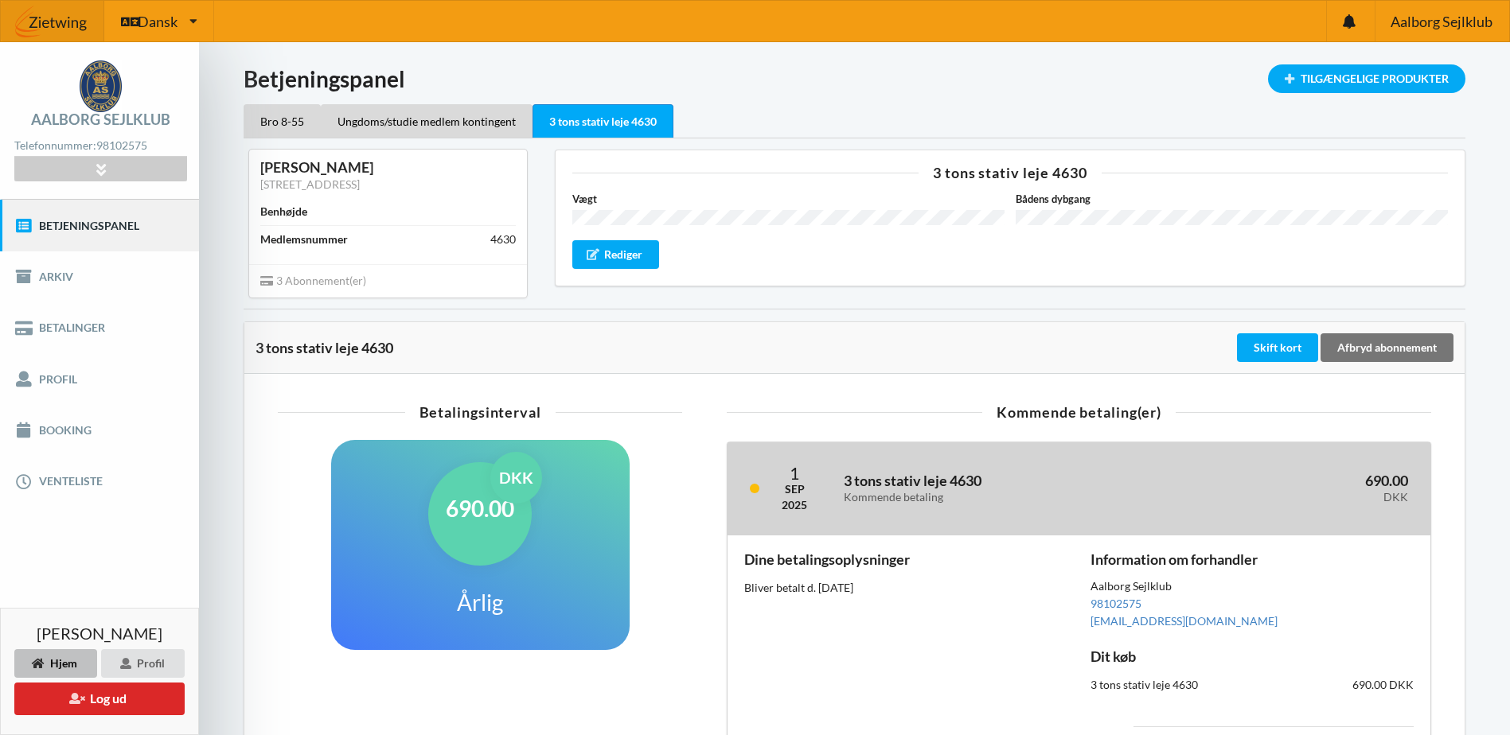
click at [976, 529] on div "[DATE] 3 tons stativ leje 4630 Kommende betaling 690.00 DKK" at bounding box center [1078, 488] width 703 height 93
